Goal: Connect with others: Connect with others

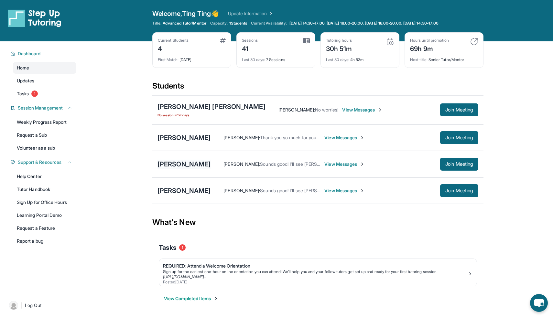
click at [181, 164] on div "[PERSON_NAME]" at bounding box center [184, 164] width 53 height 9
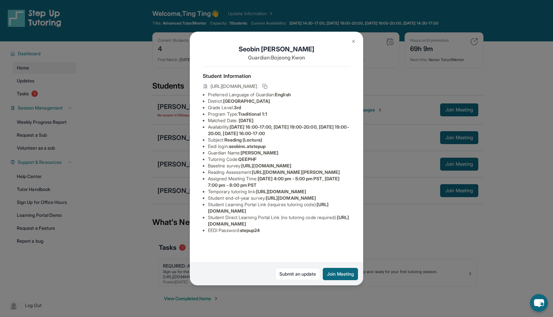
click at [355, 44] on button at bounding box center [353, 41] width 13 height 13
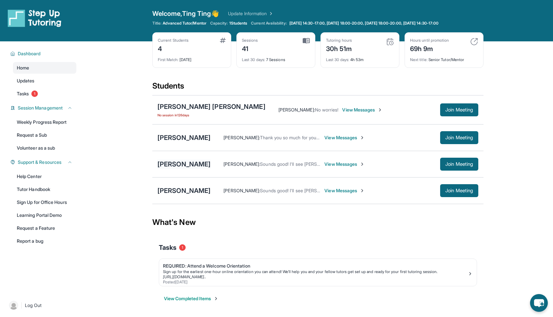
click at [188, 164] on div "[PERSON_NAME]" at bounding box center [184, 164] width 53 height 9
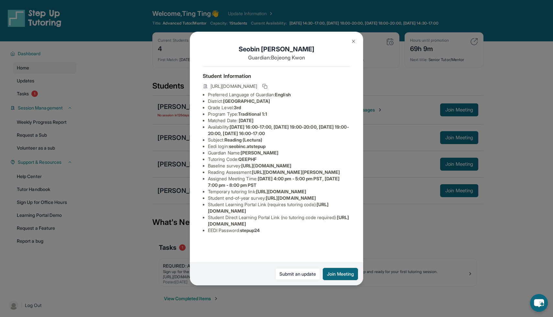
click at [351, 38] on button at bounding box center [353, 41] width 13 height 13
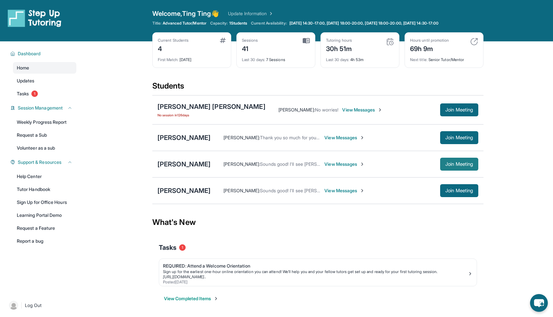
click at [464, 162] on span "Join Meeting" at bounding box center [460, 164] width 28 height 4
click at [326, 165] on span "View Messages" at bounding box center [345, 164] width 40 height 6
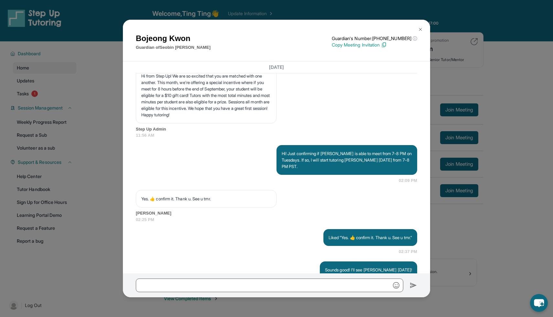
scroll to position [715, 0]
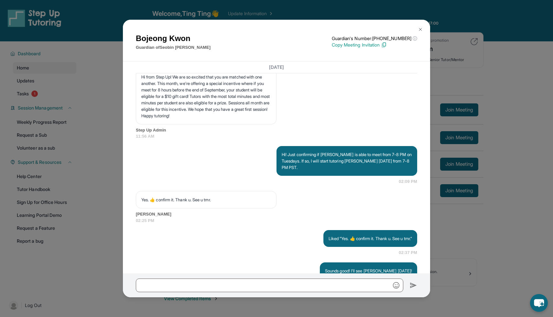
click at [419, 29] on img at bounding box center [420, 29] width 5 height 5
